Goal: Information Seeking & Learning: Learn about a topic

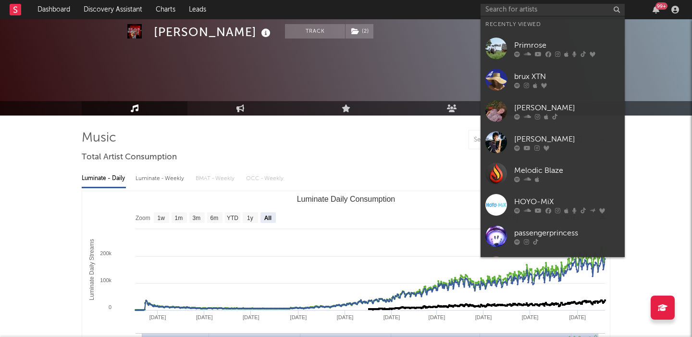
select select "All"
click at [498, 12] on input "text" at bounding box center [553, 10] width 144 height 12
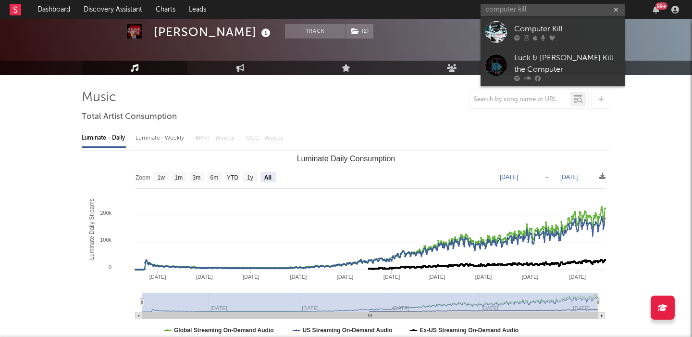
type input "computer kill"
click at [515, 35] on icon at bounding box center [517, 38] width 6 height 6
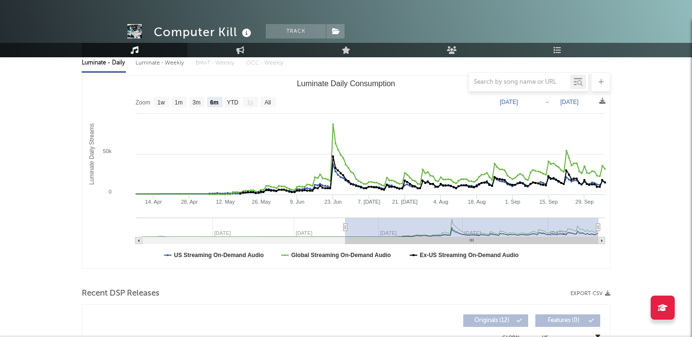
scroll to position [291, 0]
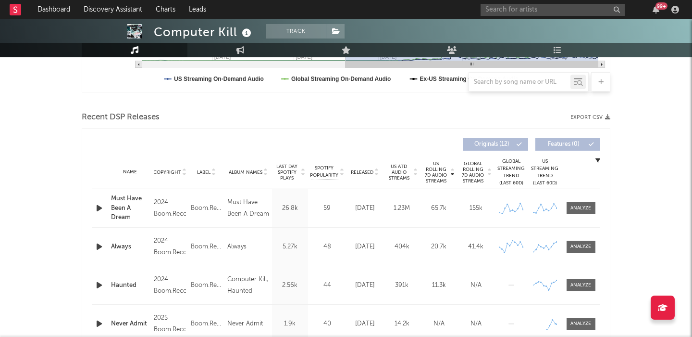
click at [358, 171] on span "Released" at bounding box center [362, 172] width 23 height 6
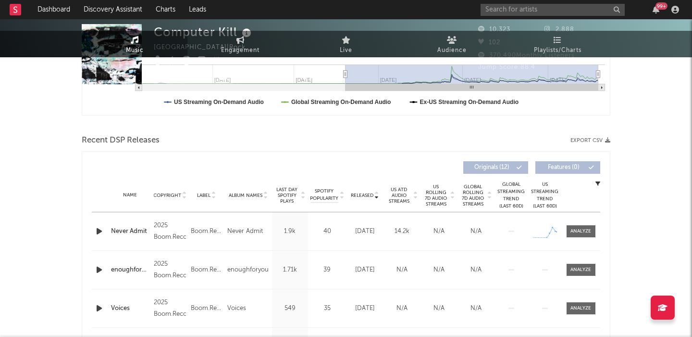
scroll to position [0, 0]
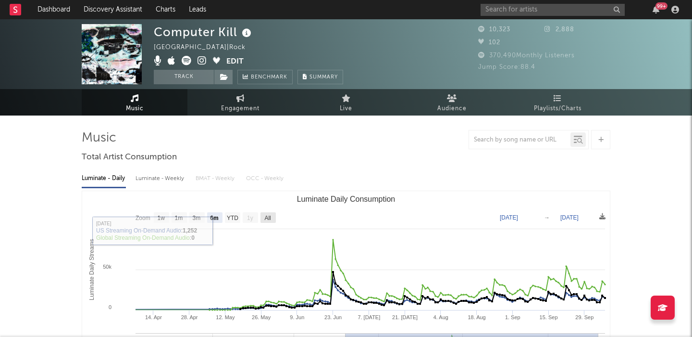
click at [265, 219] on text "All" at bounding box center [267, 217] width 6 height 7
select select "All"
type input "[DATE]"
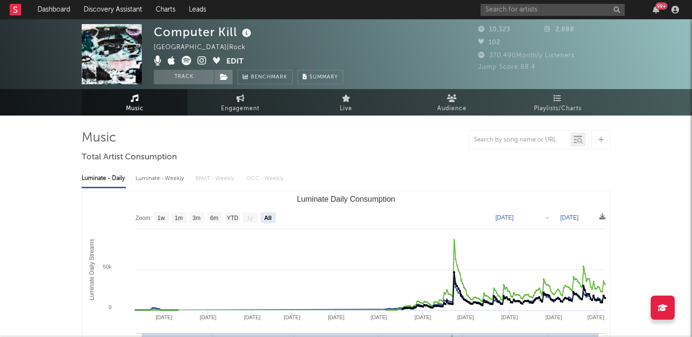
click at [172, 175] on div "Luminate - Weekly" at bounding box center [161, 178] width 50 height 16
select select "6m"
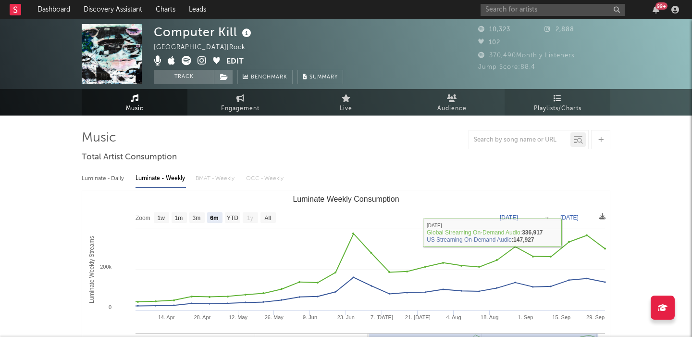
click at [550, 107] on span "Playlists/Charts" at bounding box center [558, 109] width 48 height 12
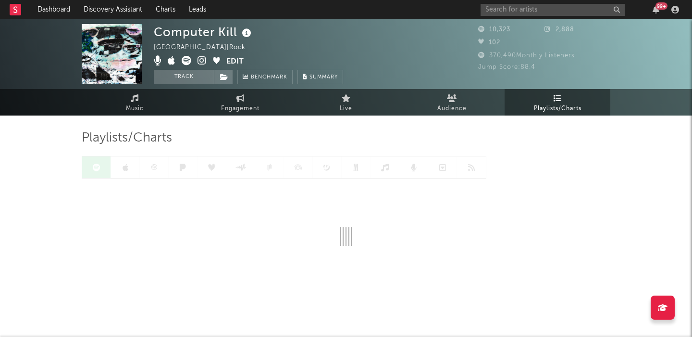
click at [246, 31] on icon at bounding box center [247, 32] width 14 height 13
